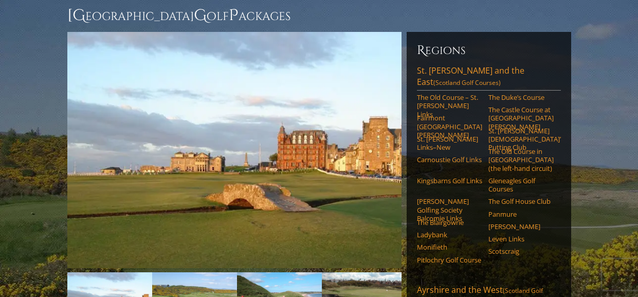
scroll to position [96, 0]
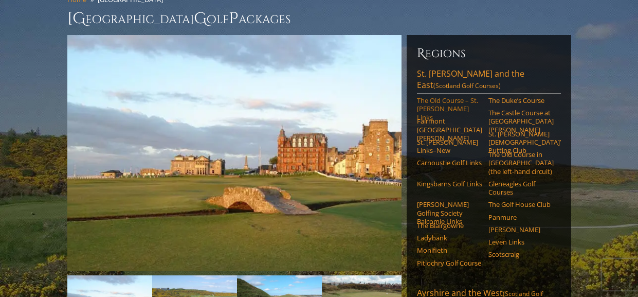
click at [434, 96] on link "The Old Course – St. [PERSON_NAME] Links" at bounding box center [449, 108] width 65 height 25
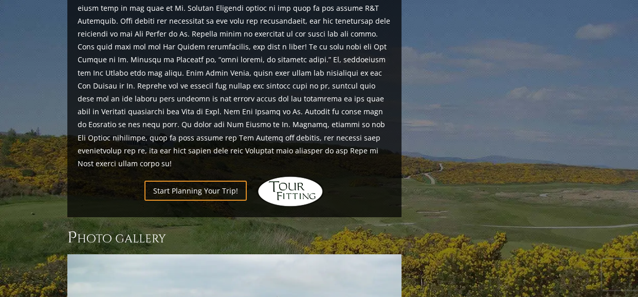
scroll to position [1223, 0]
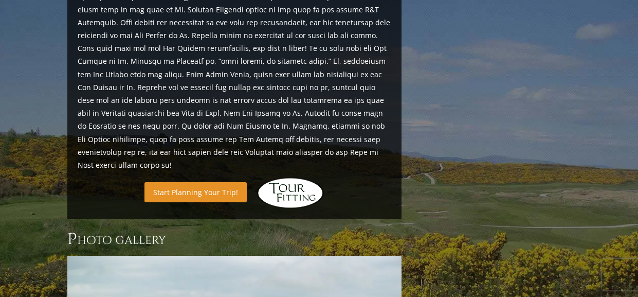
click at [192, 182] on link "Start Planning Your Trip!" at bounding box center [195, 192] width 102 height 20
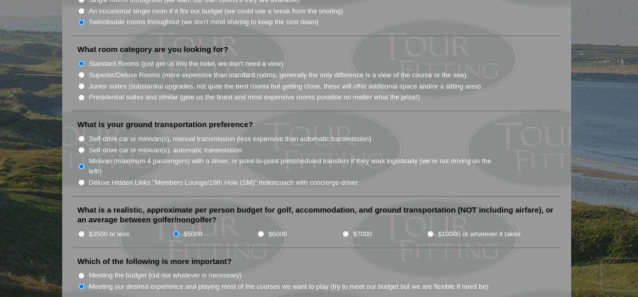
scroll to position [1028, 0]
click at [260, 230] on input "$6000" at bounding box center [261, 233] width 7 height 7
radio input "true"
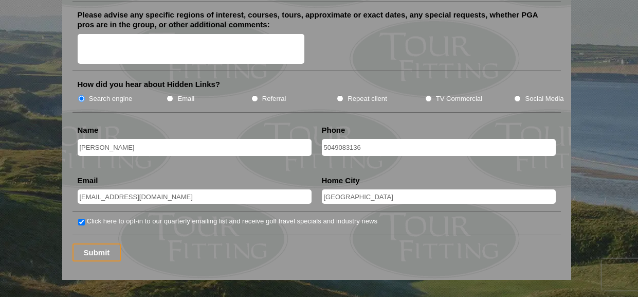
scroll to position [1331, 0]
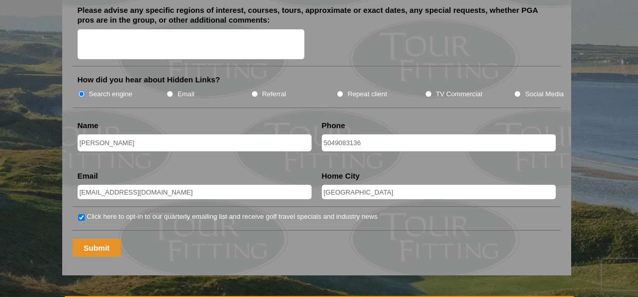
click at [89, 239] on input "Submit" at bounding box center [97, 248] width 49 height 18
